Goal: Find specific page/section: Find specific page/section

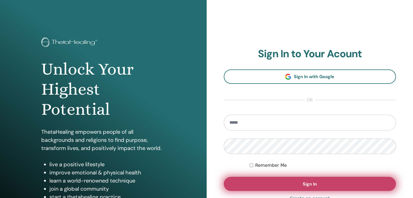
type input "**********"
click at [308, 183] on span "Sign In" at bounding box center [310, 184] width 14 height 6
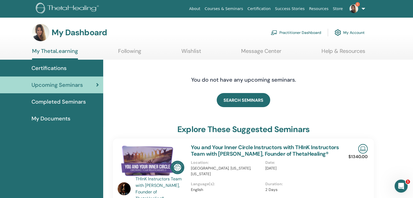
click at [80, 103] on span "Completed Seminars" at bounding box center [59, 102] width 54 height 8
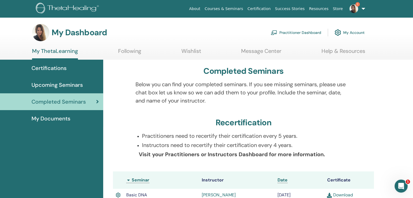
click at [243, 10] on link "Courses & Seminars" at bounding box center [224, 9] width 43 height 10
